Goal: Communication & Community: Share content

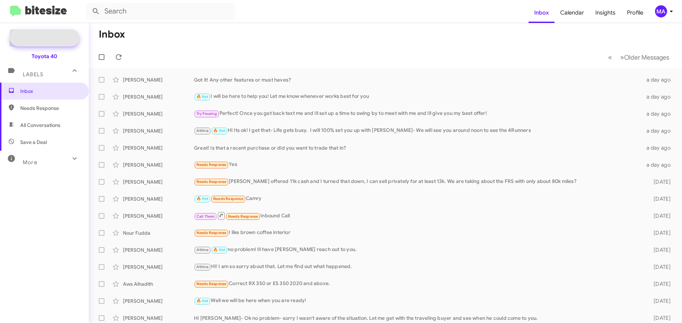
click at [54, 39] on span "Special Campaign" at bounding box center [52, 37] width 43 height 7
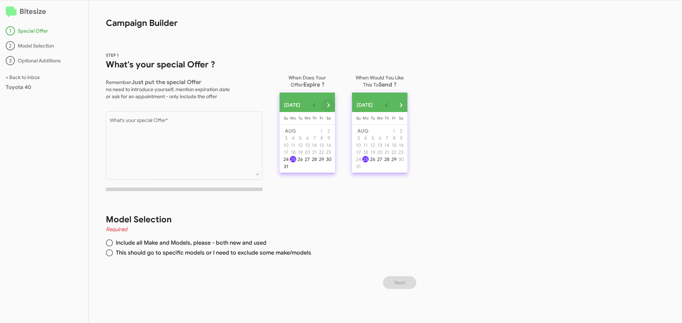
click at [335, 107] on button "Next month" at bounding box center [328, 105] width 14 height 14
click at [303, 141] on div "2" at bounding box center [300, 138] width 6 height 6
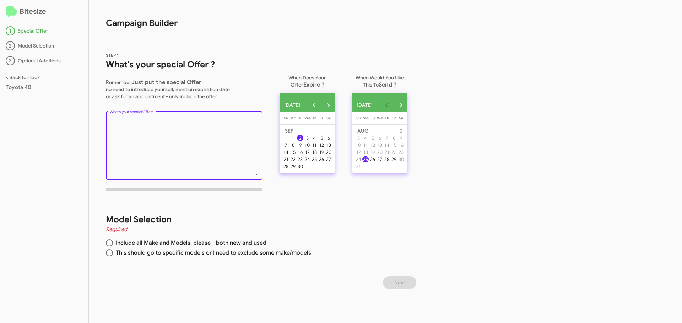
click at [176, 126] on textarea "What's your special Offer *" at bounding box center [184, 147] width 149 height 58
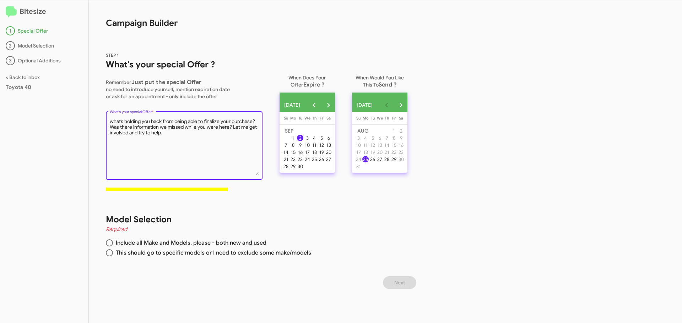
type textarea "whats holding you back from being able to finalize your purchase? Was there inf…"
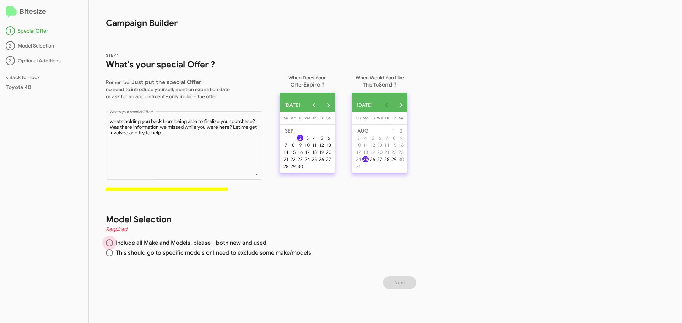
click at [111, 244] on span at bounding box center [109, 243] width 7 height 7
click at [111, 244] on input "Include all Make and Models, please - both new and used" at bounding box center [109, 243] width 7 height 7
radio input "true"
click at [401, 280] on span "Next" at bounding box center [399, 283] width 11 height 13
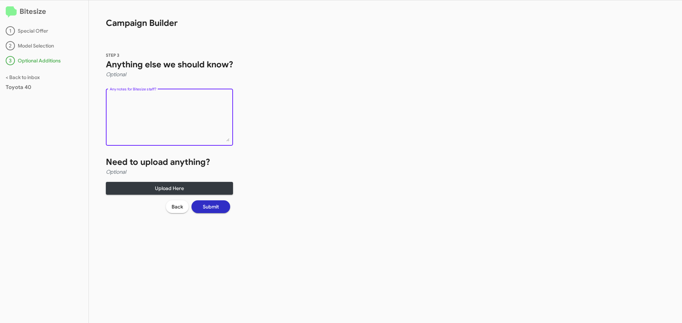
click at [166, 102] on textarea "Any notes for Bitesize staff?" at bounding box center [170, 119] width 120 height 46
type textarea "N"
type textarea "Any customer that was in the showroom in the last week or so? 14 days? What eve…"
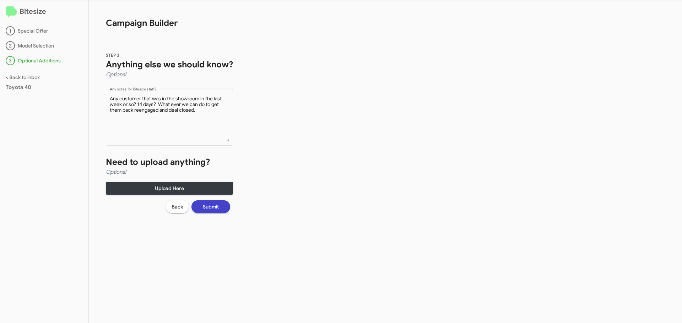
click at [217, 210] on span "Submit" at bounding box center [211, 207] width 16 height 13
